Goal: Information Seeking & Learning: Learn about a topic

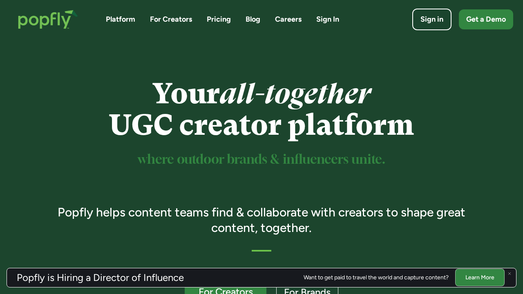
click at [287, 18] on link "Careers" at bounding box center [288, 19] width 27 height 10
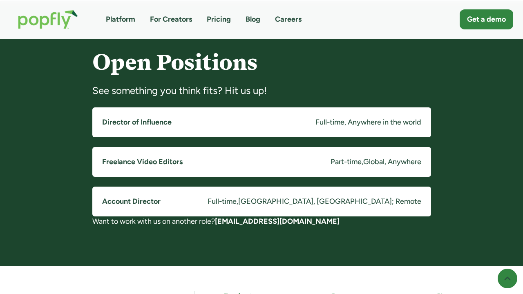
scroll to position [624, 0]
click at [333, 160] on div "Part-time" at bounding box center [346, 162] width 31 height 10
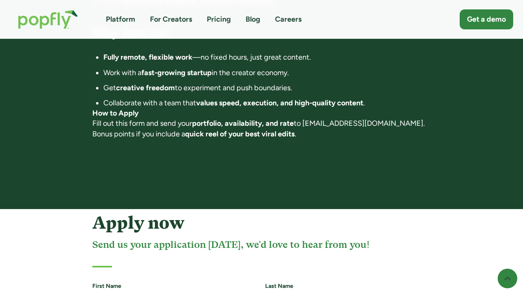
scroll to position [687, 0]
drag, startPoint x: 376, startPoint y: 123, endPoint x: 308, endPoint y: 122, distance: 67.8
click at [308, 122] on p "How to Apply Fill out this form and send your portfolio, availability, and rate…" at bounding box center [261, 123] width 339 height 31
copy p "[EMAIL_ADDRESS][DOMAIN_NAME]"
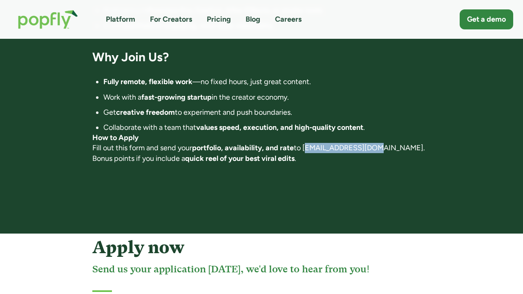
scroll to position [579, 0]
